Goal: Task Accomplishment & Management: Manage account settings

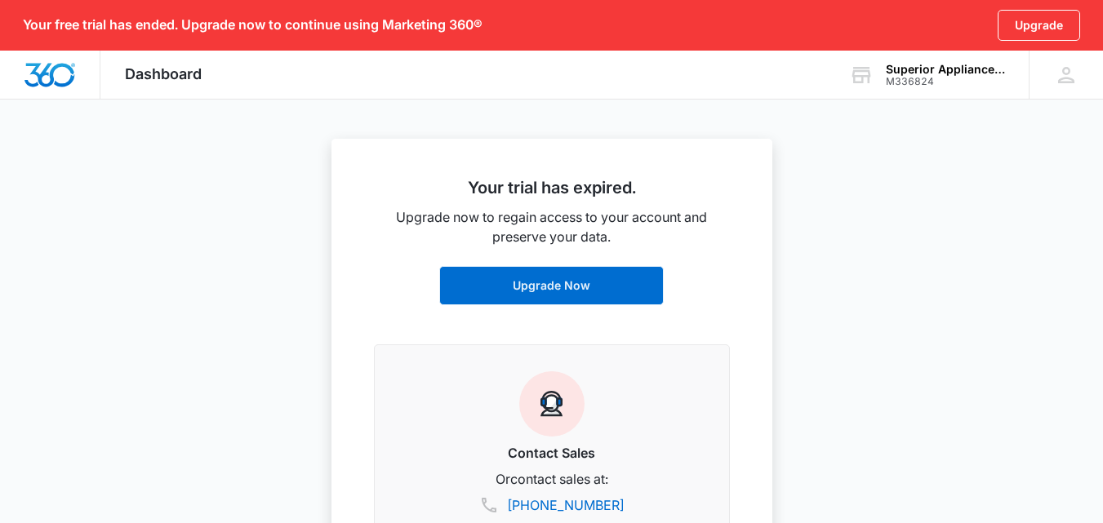
scroll to position [408, 0]
click at [976, 82] on div "M336824" at bounding box center [945, 81] width 119 height 11
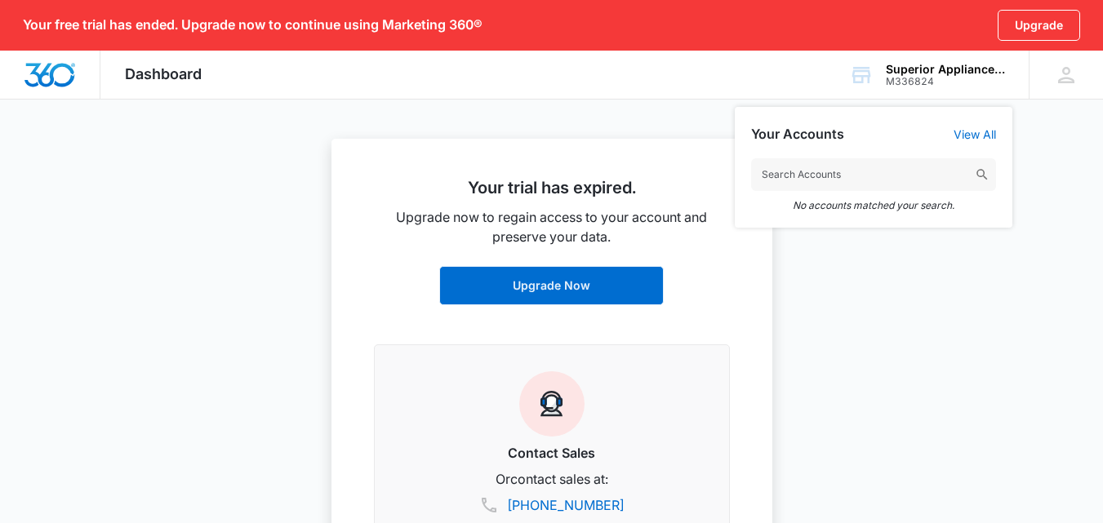
click at [189, 73] on span "Dashboard" at bounding box center [163, 73] width 77 height 17
click at [190, 73] on span "Dashboard" at bounding box center [163, 73] width 77 height 17
click at [164, 125] on div at bounding box center [551, 261] width 1103 height 523
click at [157, 58] on div "Dashboard Apps Reputation Websites Forms CRM Email Shop Payments POS Ads Intell…" at bounding box center [163, 75] width 126 height 48
click at [158, 74] on span "Dashboard" at bounding box center [163, 73] width 77 height 17
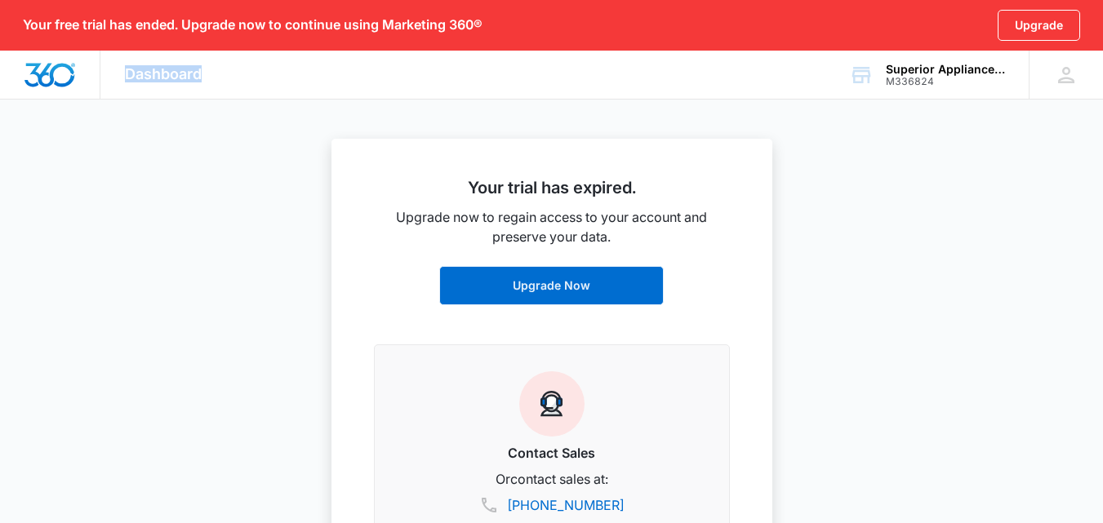
click at [158, 74] on span "Dashboard" at bounding box center [163, 73] width 77 height 17
drag, startPoint x: 316, startPoint y: 98, endPoint x: 37, endPoint y: 96, distance: 279.3
click at [314, 98] on div "Dashboard Apps Reputation Websites Forms CRM Email Shop Payments POS Ads Intell…" at bounding box center [551, 75] width 1103 height 49
click at [52, 71] on img "Dashboard" at bounding box center [50, 75] width 52 height 24
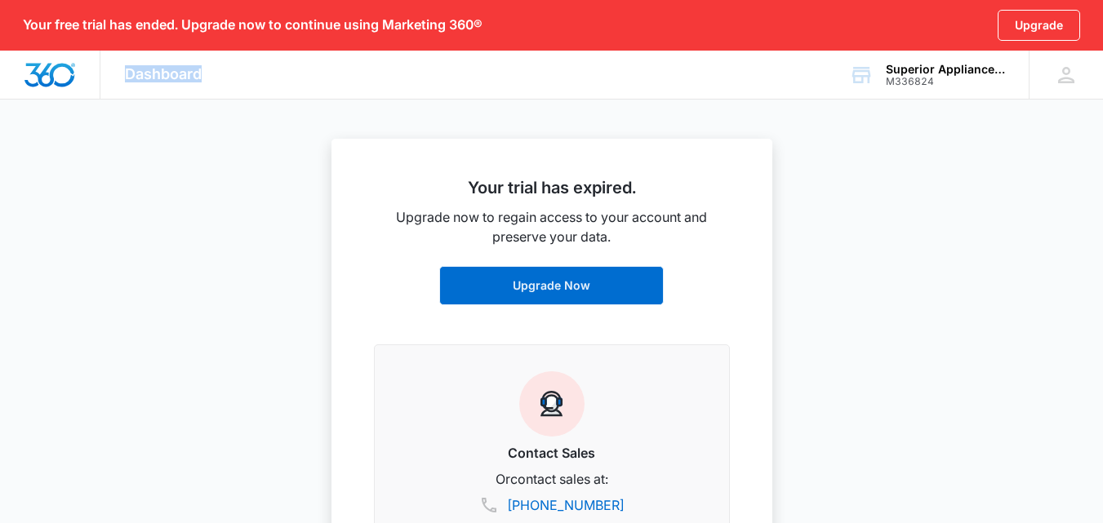
click at [58, 86] on img "Dashboard" at bounding box center [50, 75] width 52 height 24
click at [1053, 72] on div "DS [PERSON_NAME] [EMAIL_ADDRESS][DOMAIN_NAME] My Profile Notifications Support …" at bounding box center [1066, 75] width 74 height 48
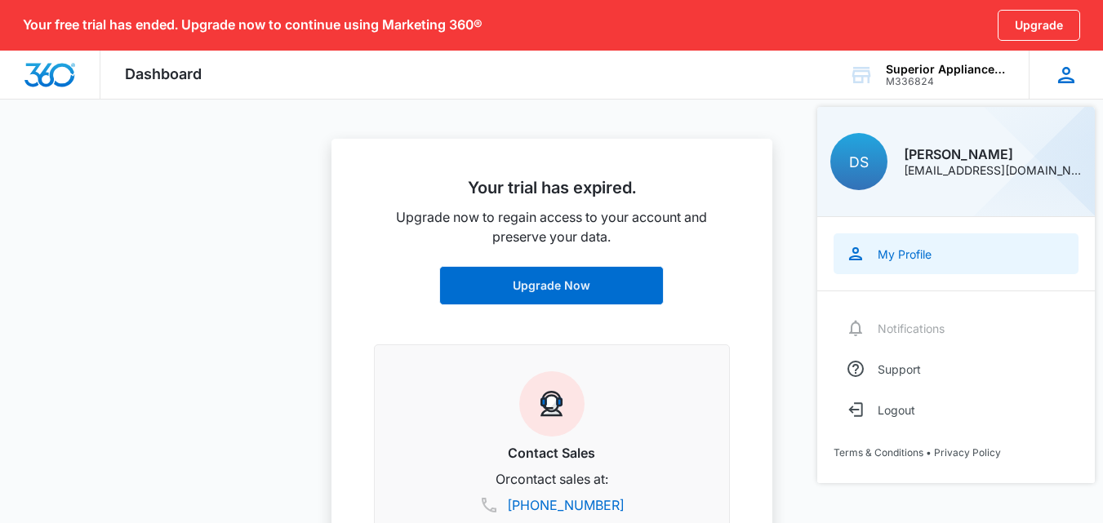
click at [915, 245] on link "My Profile" at bounding box center [956, 254] width 245 height 41
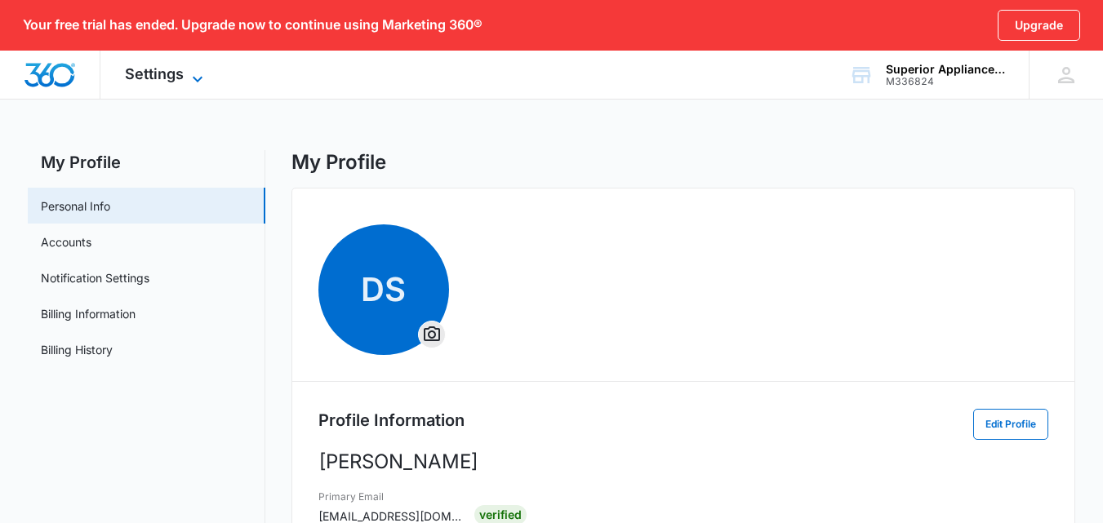
click at [180, 74] on span "Settings" at bounding box center [154, 73] width 59 height 17
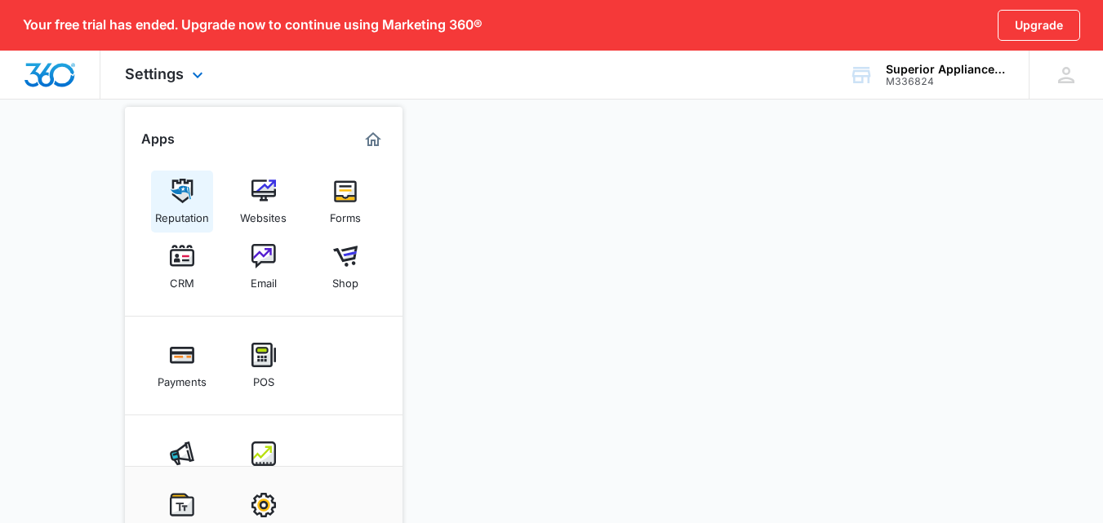
click at [182, 203] on div "Reputation" at bounding box center [182, 213] width 54 height 21
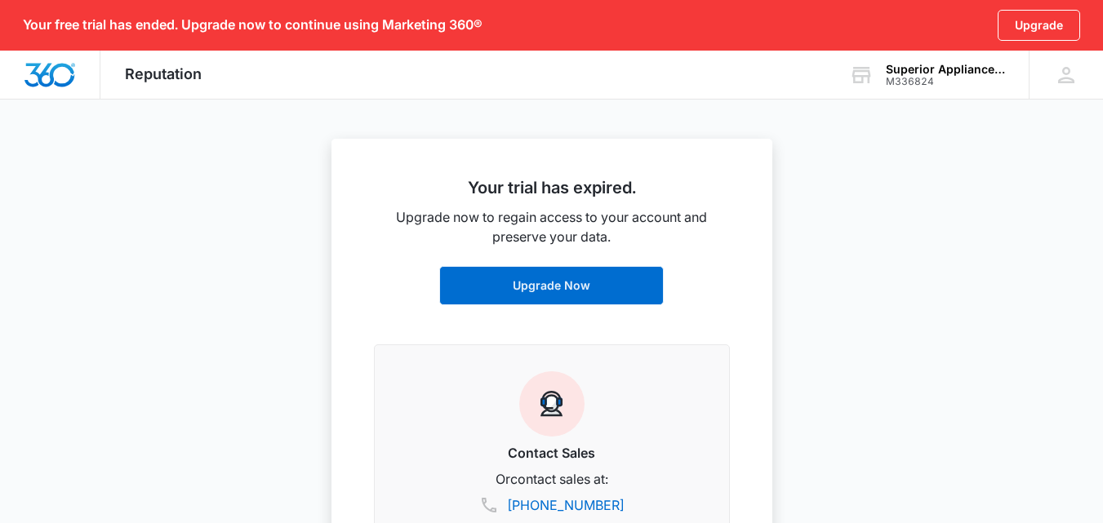
scroll to position [45, 0]
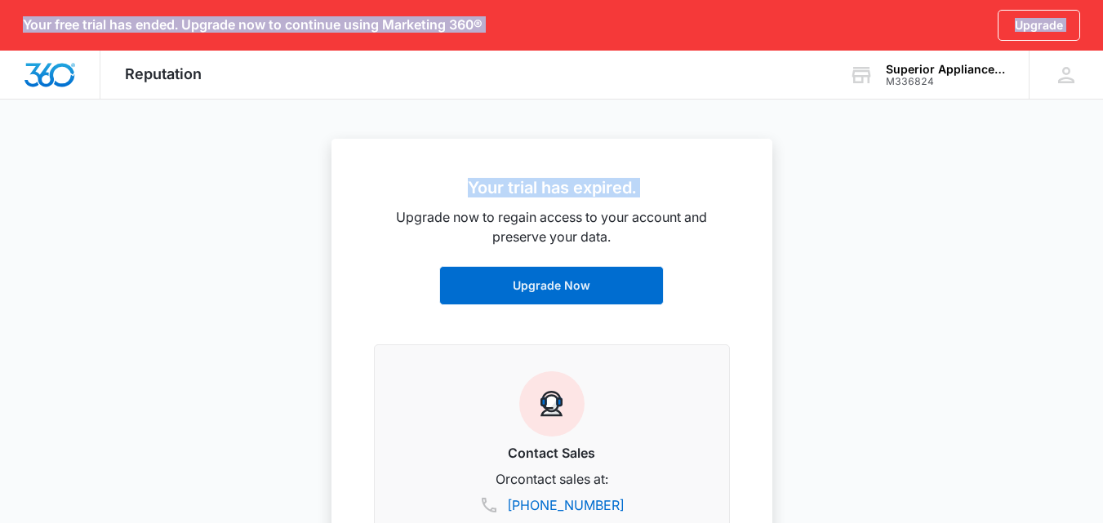
drag, startPoint x: 358, startPoint y: 217, endPoint x: 817, endPoint y: 249, distance: 460.9
click at [817, 100] on nav "Your free trial has ended. Upgrade now to continue using Marketing 360® Upgrade…" at bounding box center [551, 50] width 1103 height 100
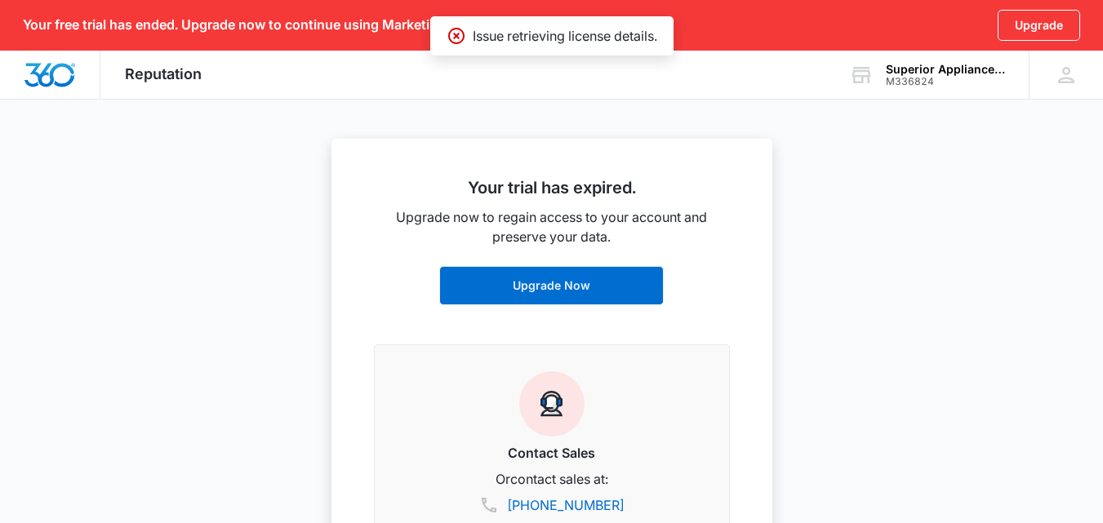
click at [720, 225] on p "Upgrade now to regain access to your account and preserve your data." at bounding box center [552, 226] width 356 height 39
click at [901, 67] on div "Superior Appliance Sales & Service" at bounding box center [945, 69] width 119 height 13
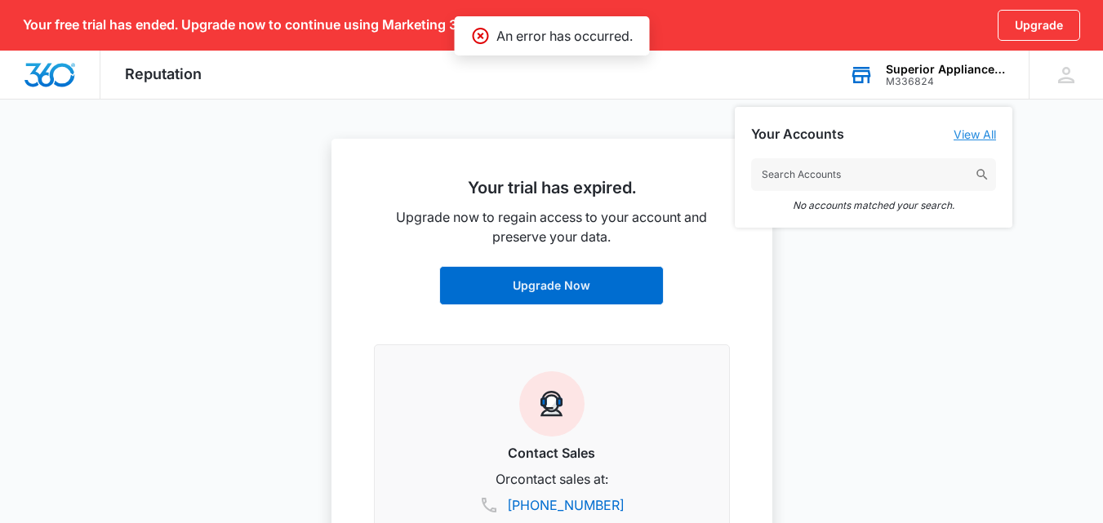
click at [977, 136] on link "View All" at bounding box center [975, 134] width 42 height 14
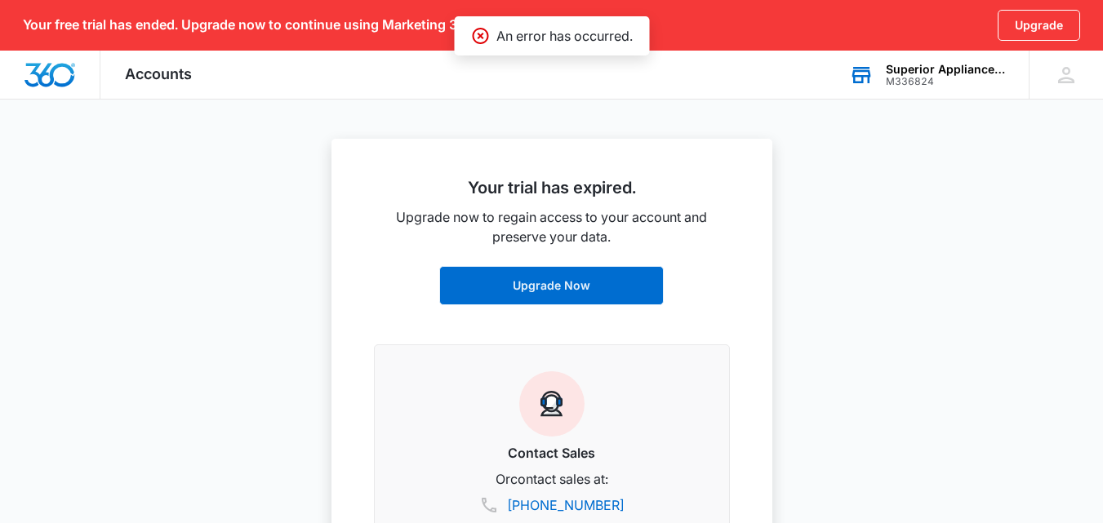
click at [925, 82] on div "M336824" at bounding box center [945, 81] width 119 height 11
click at [810, 179] on input "text" at bounding box center [873, 174] width 245 height 33
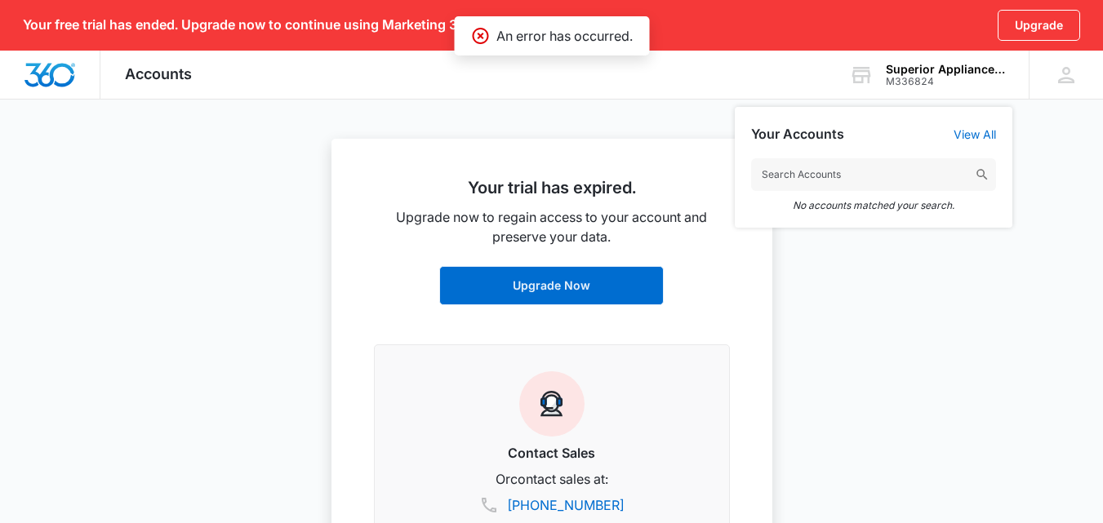
click at [953, 316] on div at bounding box center [551, 261] width 1103 height 523
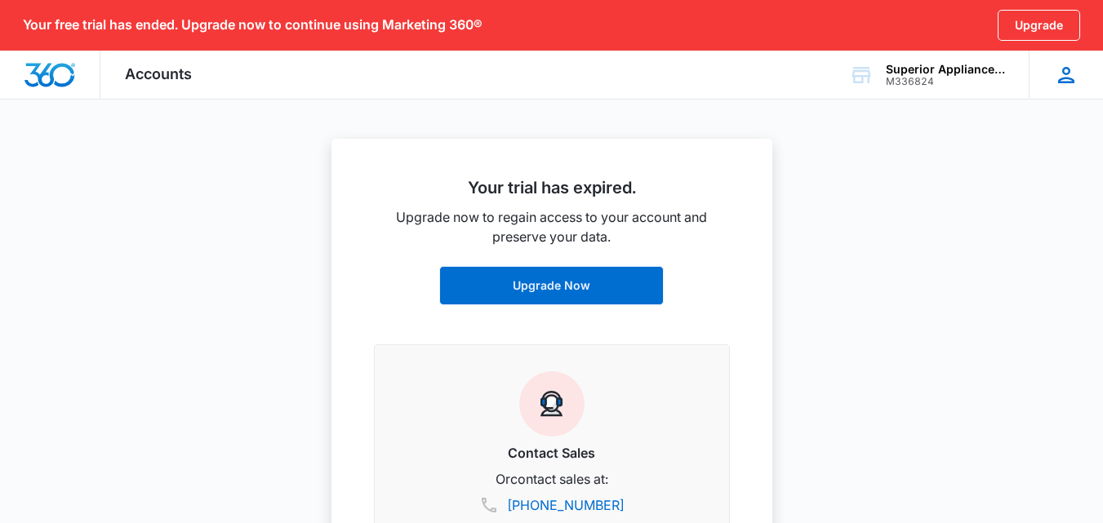
click at [1067, 88] on div "DS [PERSON_NAME] [EMAIL_ADDRESS][DOMAIN_NAME] My Profile Notifications Support …" at bounding box center [1066, 75] width 74 height 48
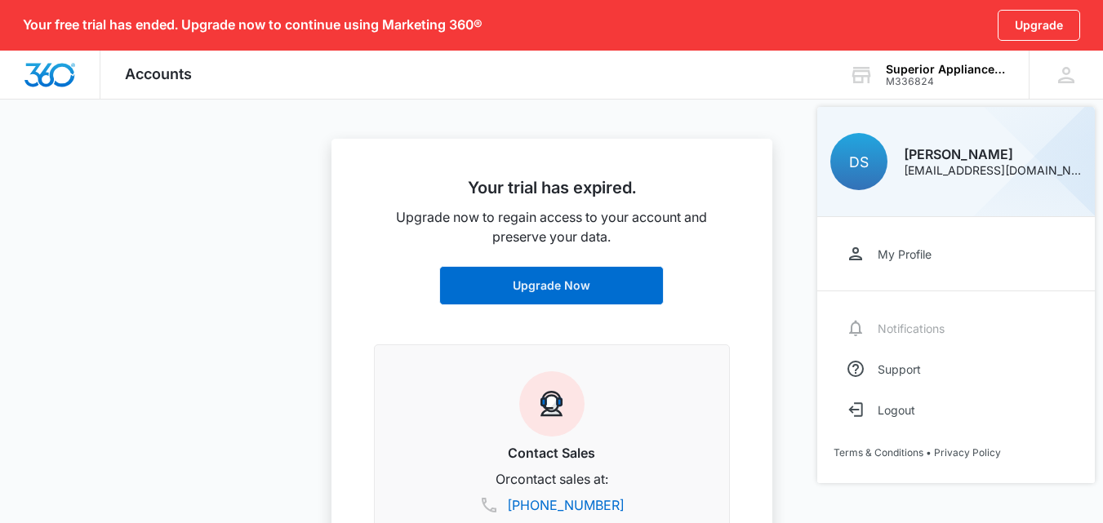
scroll to position [45, 0]
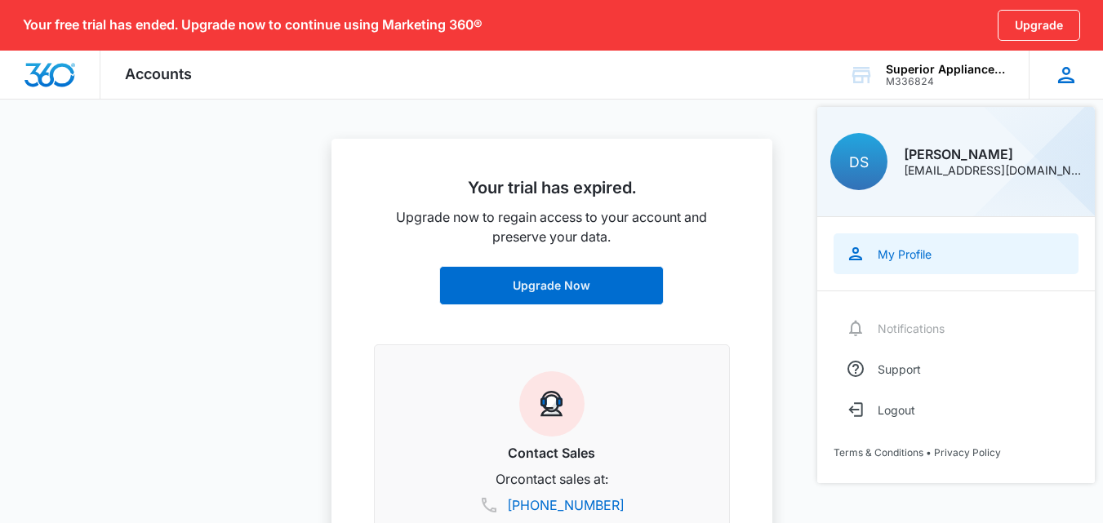
click at [908, 248] on div "My Profile" at bounding box center [905, 254] width 54 height 14
